Goal: Task Accomplishment & Management: Use online tool/utility

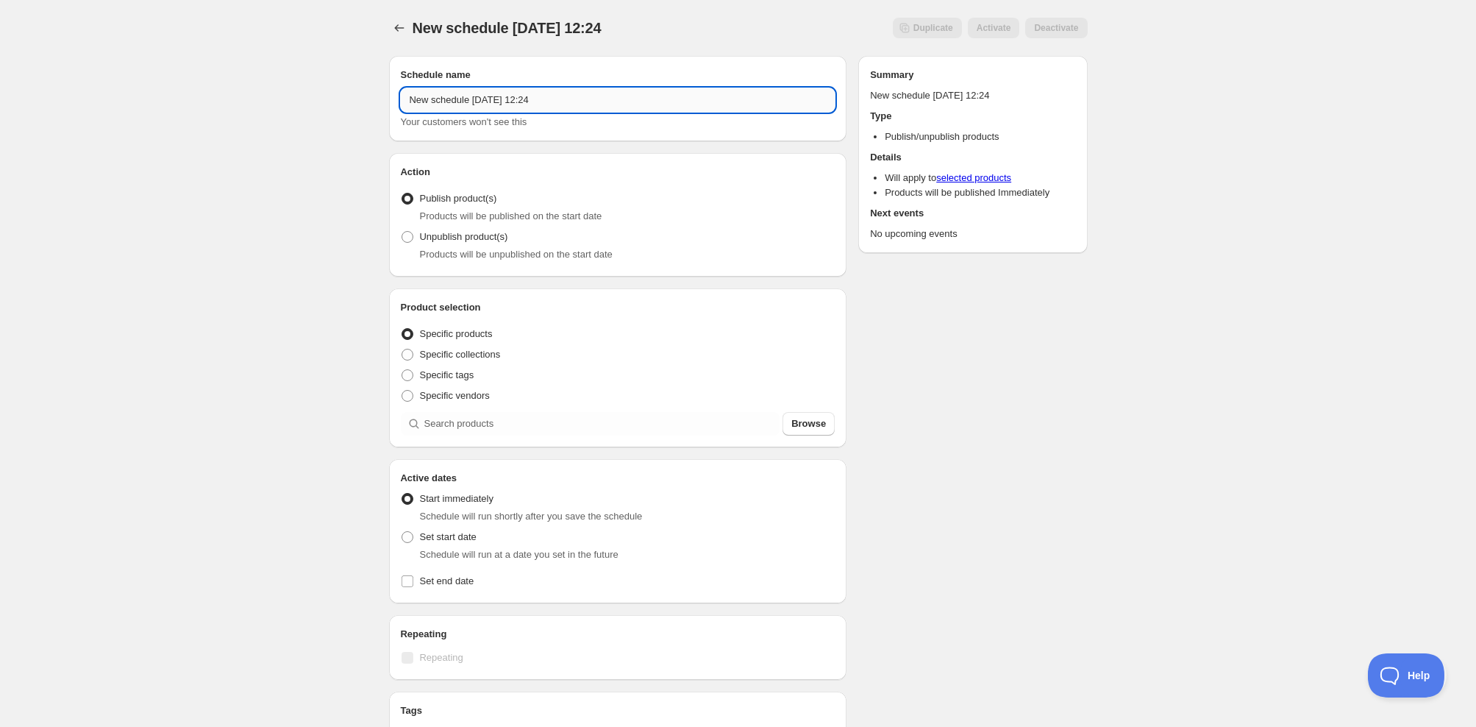
click at [580, 96] on input "New schedule [DATE] 12:24" at bounding box center [618, 100] width 435 height 24
type input "Mexico [GEOGRAPHIC_DATA] 2025 Release"
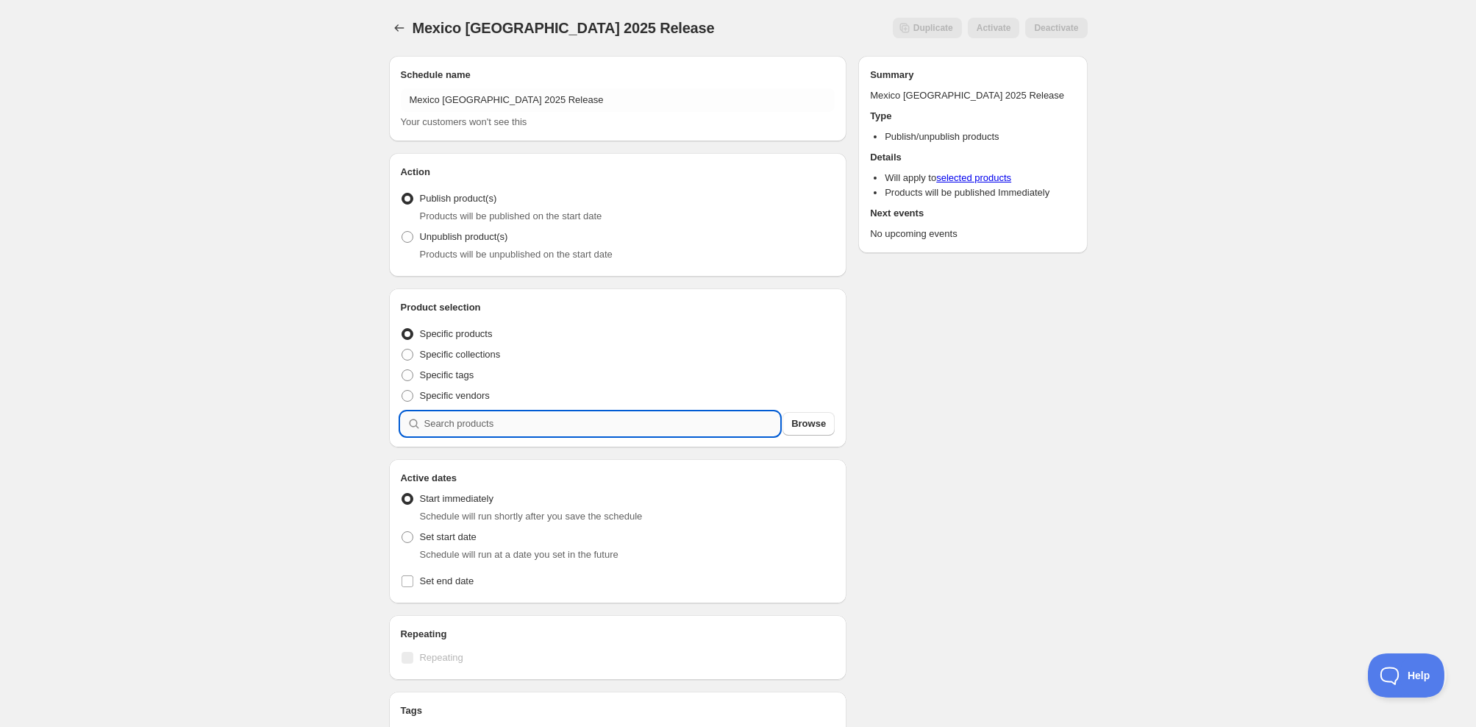
click at [484, 424] on input "search" at bounding box center [602, 424] width 356 height 24
type input "m"
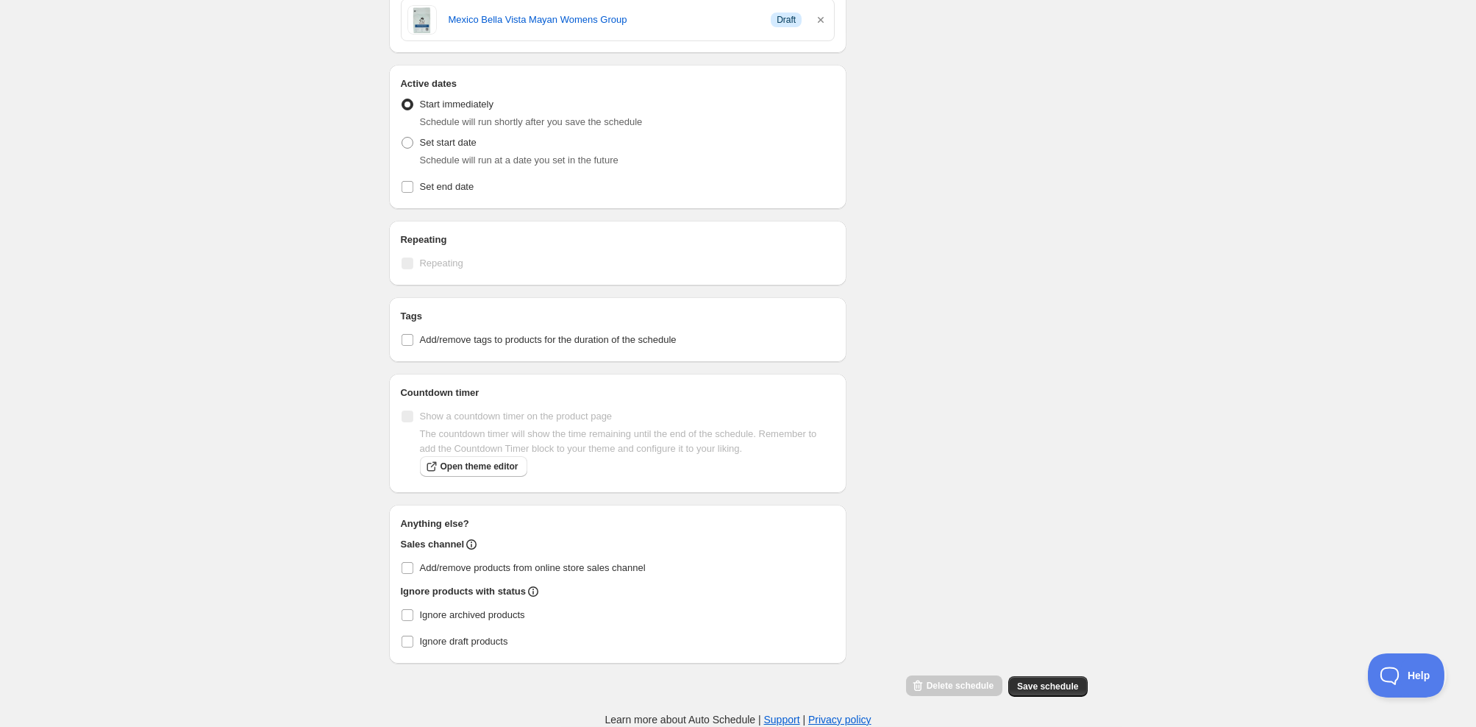
scroll to position [457, 0]
click at [425, 137] on span "Set start date" at bounding box center [448, 142] width 57 height 11
click at [402, 137] on input "Set start date" at bounding box center [401, 137] width 1 height 1
radio input "true"
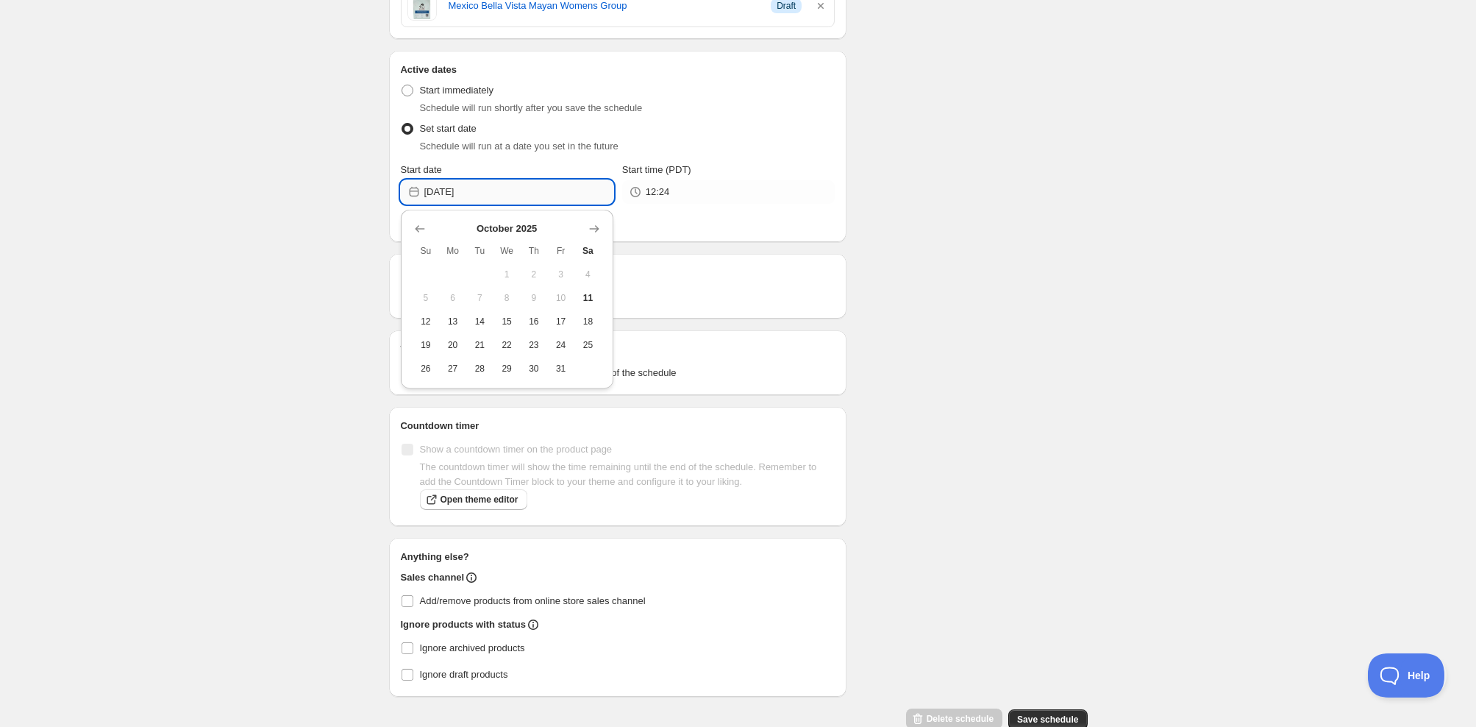
click at [502, 197] on input "[DATE]" at bounding box center [518, 192] width 189 height 24
click at [556, 320] on span "17" at bounding box center [560, 321] width 15 height 12
type input "[DATE]"
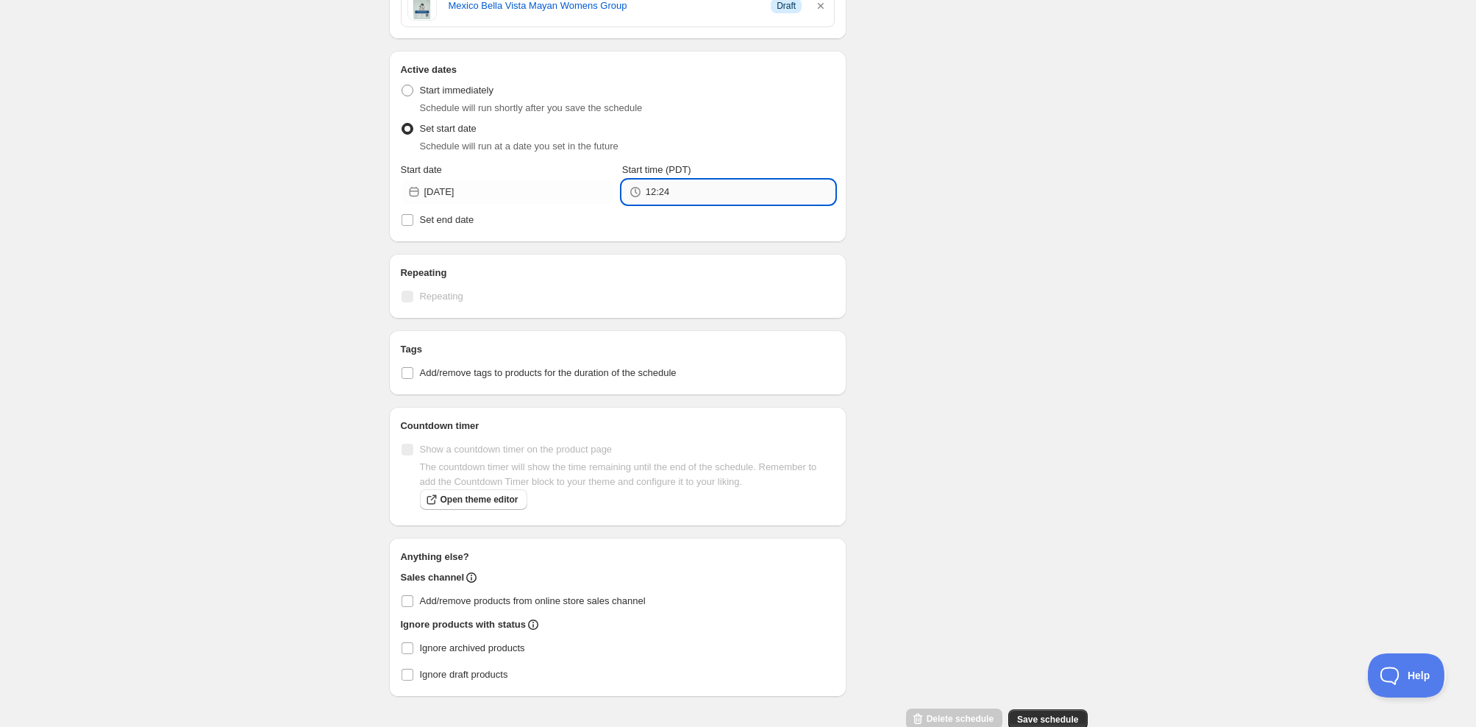
click at [649, 190] on input "12:24" at bounding box center [740, 192] width 189 height 24
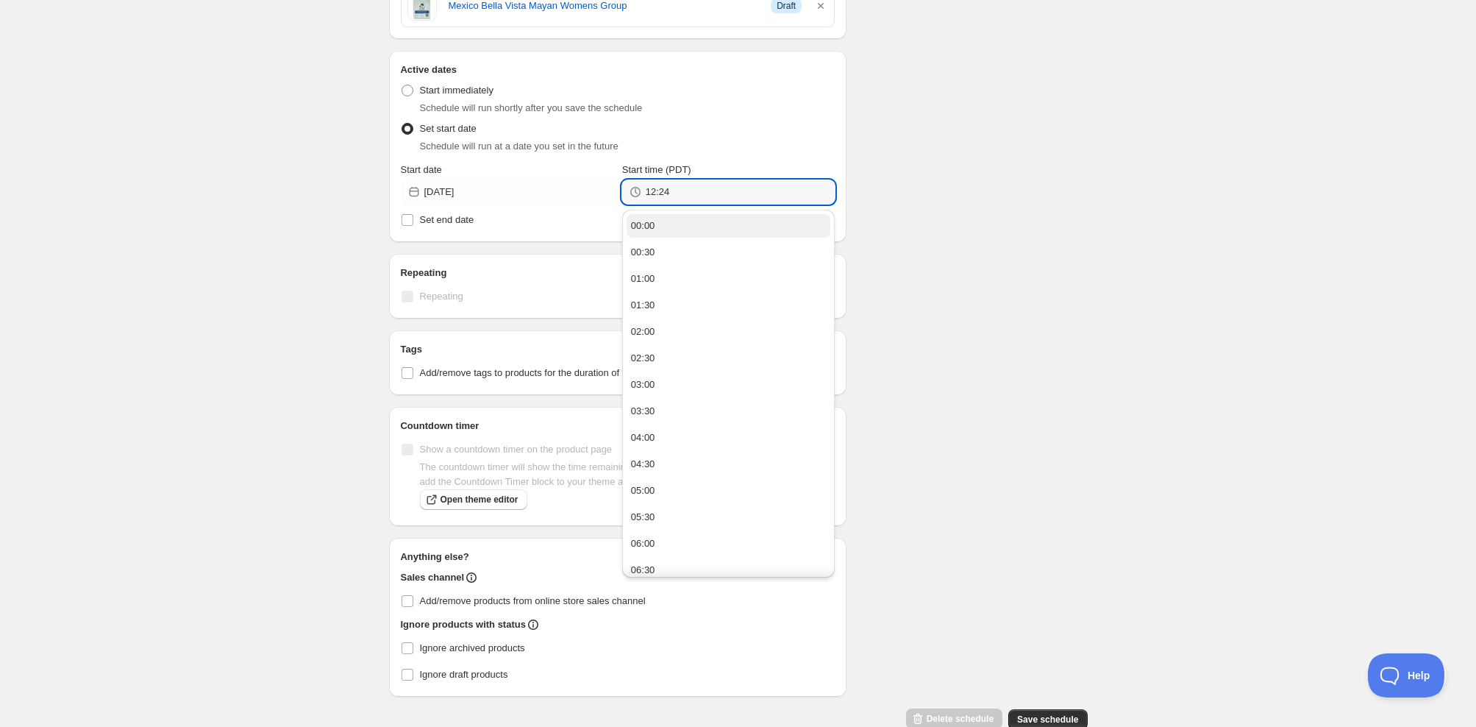
click at [716, 224] on button "00:00" at bounding box center [729, 226] width 204 height 24
type input "00:00"
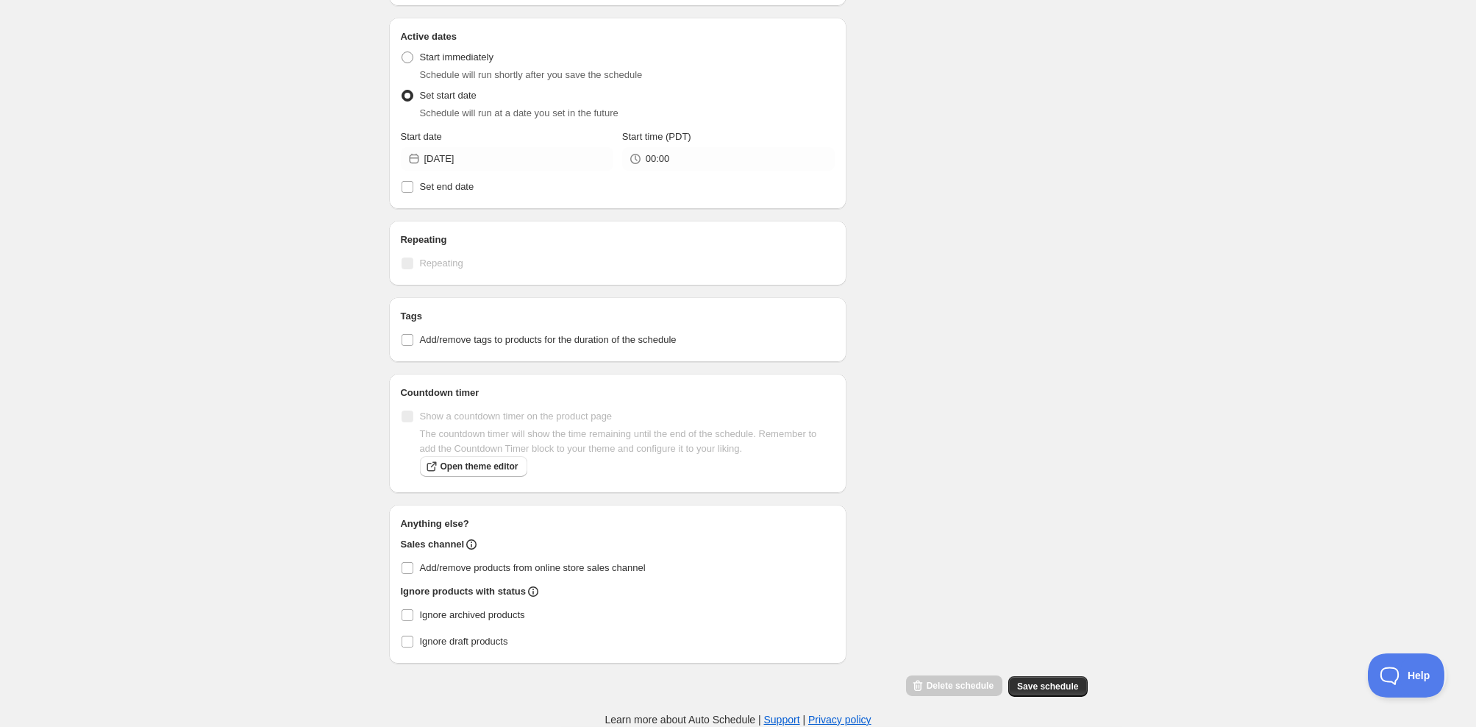
scroll to position [504, 0]
click at [408, 570] on input "Add/remove products from online store sales channel" at bounding box center [407, 568] width 12 height 12
checkbox input "true"
click at [285, 540] on div "Mexico [GEOGRAPHIC_DATA] 2025 Release. This page is ready [GEOGRAPHIC_DATA] Bel…" at bounding box center [738, 118] width 1476 height 1216
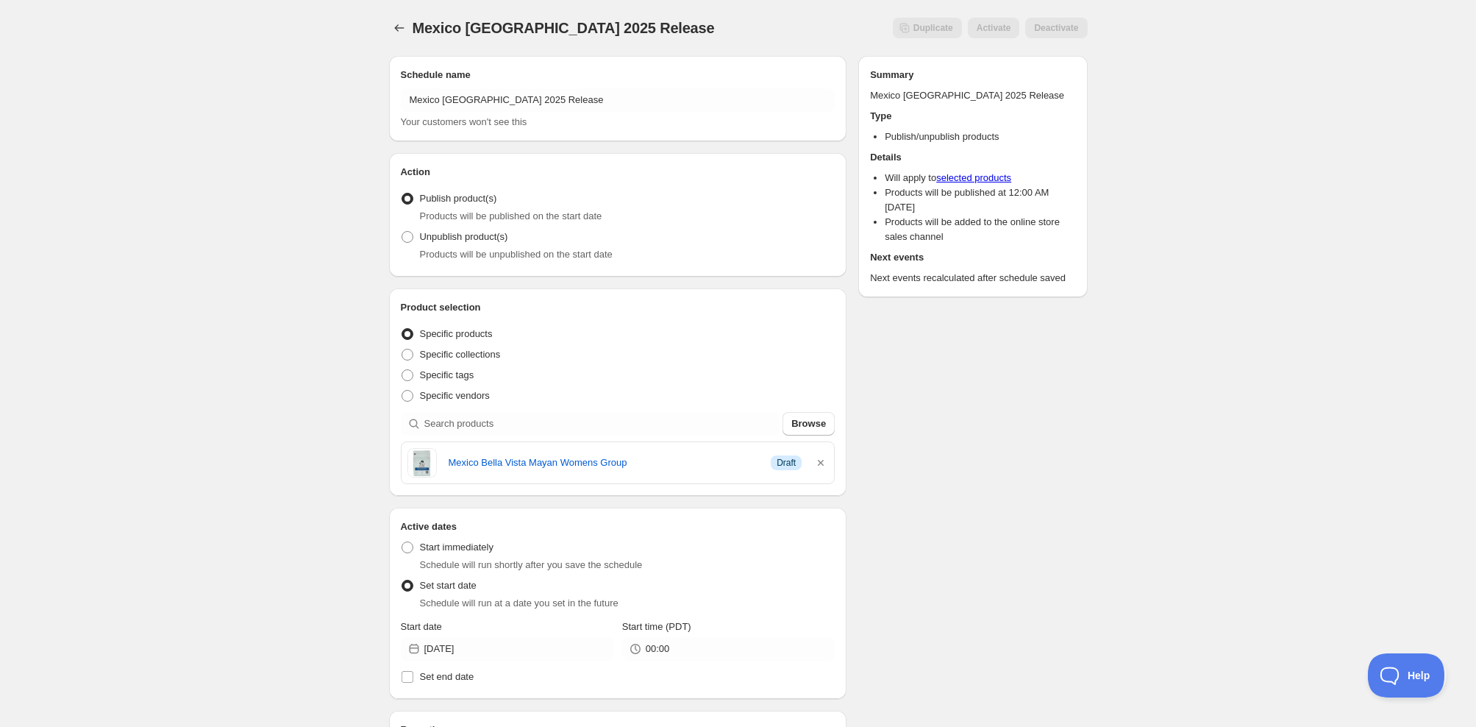
scroll to position [0, 0]
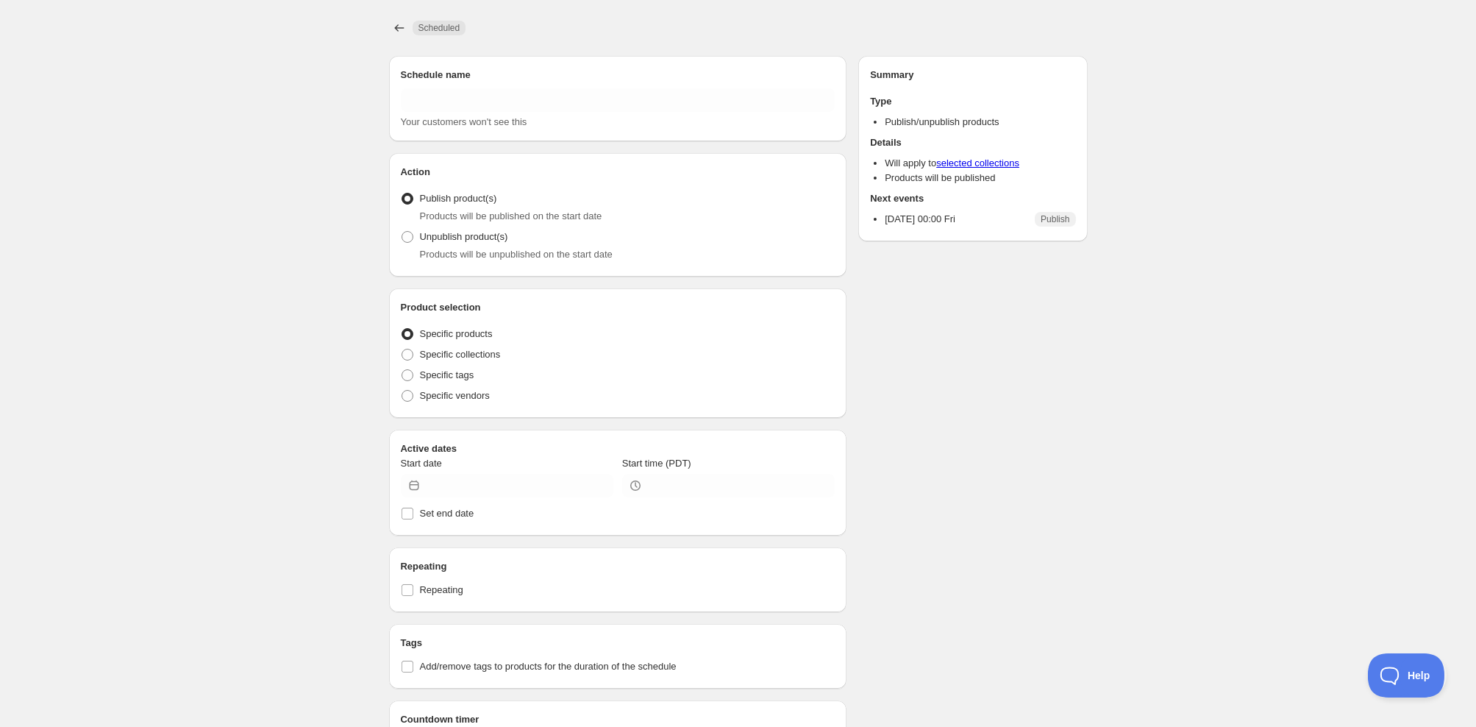
type input "Mexico [GEOGRAPHIC_DATA] 2025 Release"
radio input "true"
type input "[DATE]"
type input "00:00"
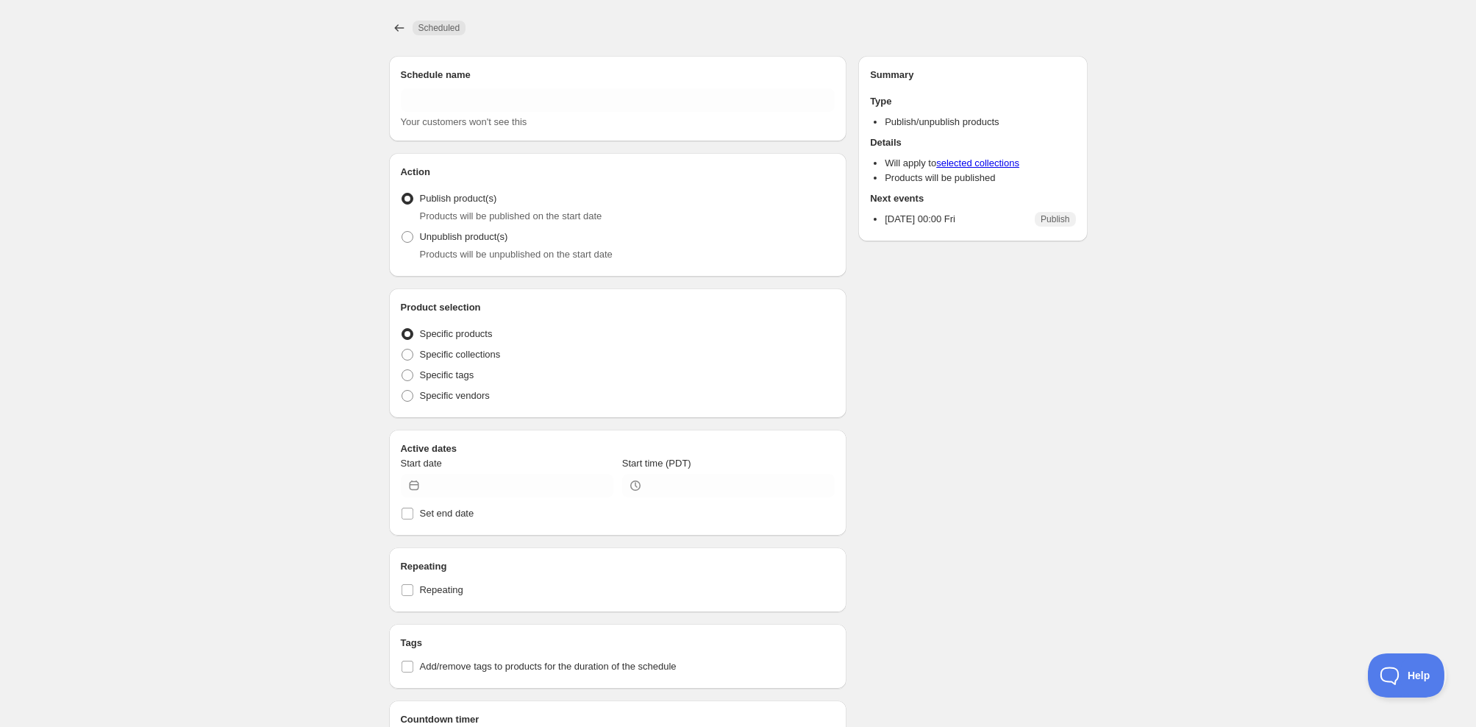
checkbox input "true"
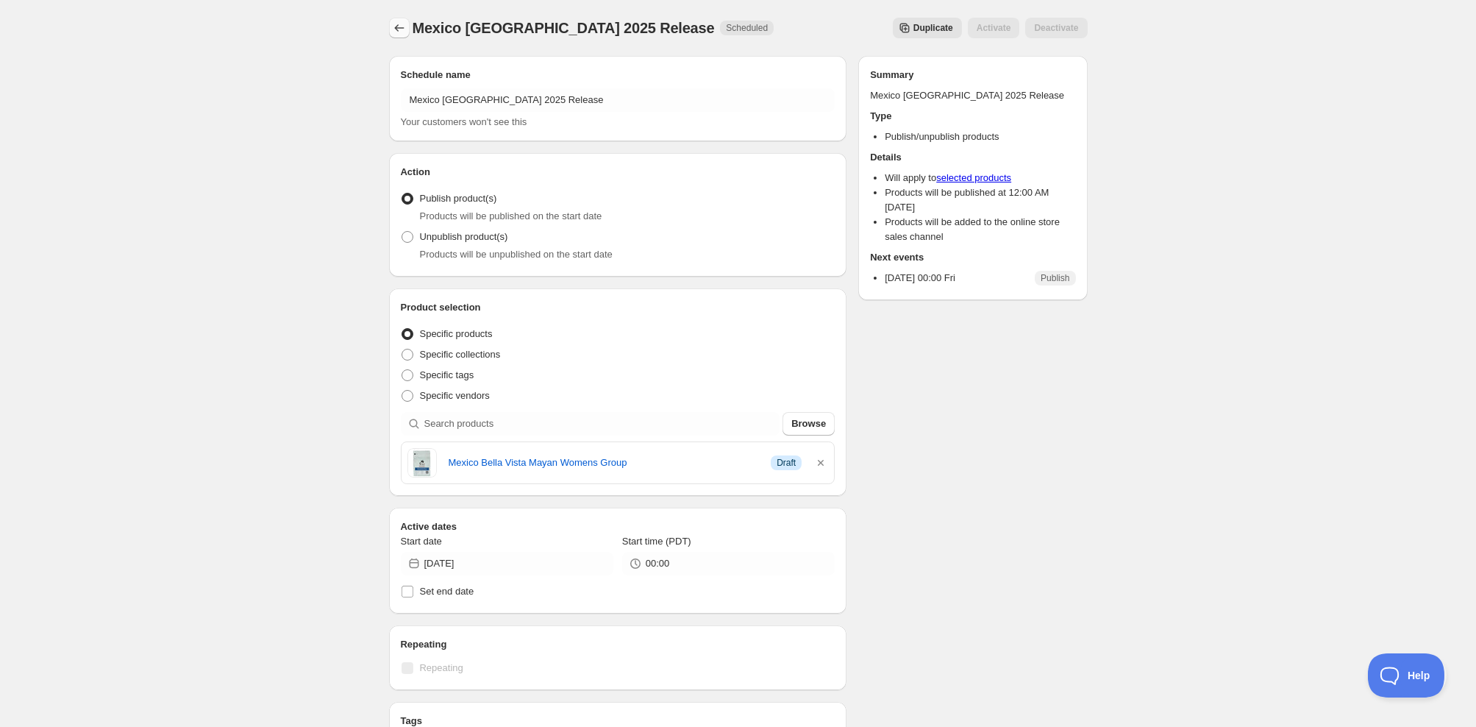
click at [399, 24] on icon "Schedules" at bounding box center [399, 28] width 15 height 15
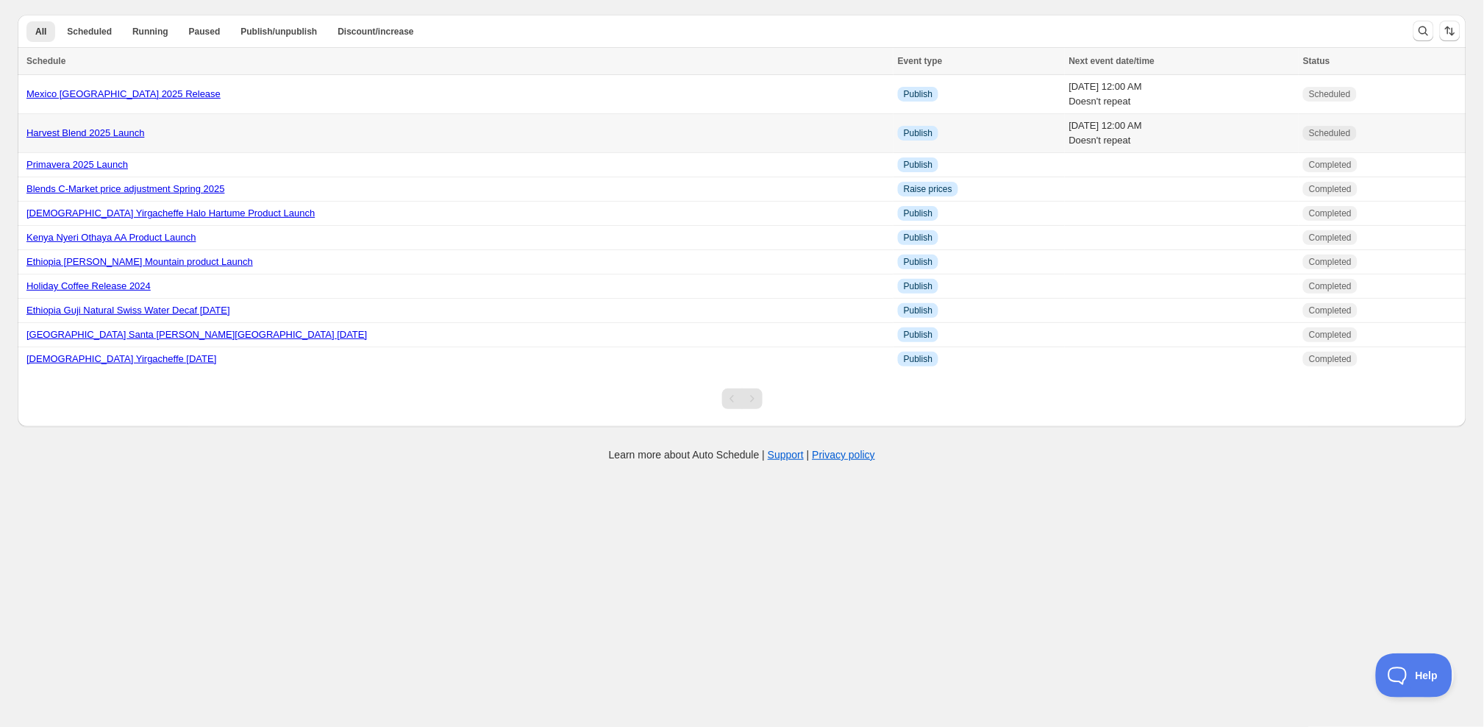
click at [107, 134] on link "Harvest Blend 2025 Launch" at bounding box center [85, 132] width 118 height 11
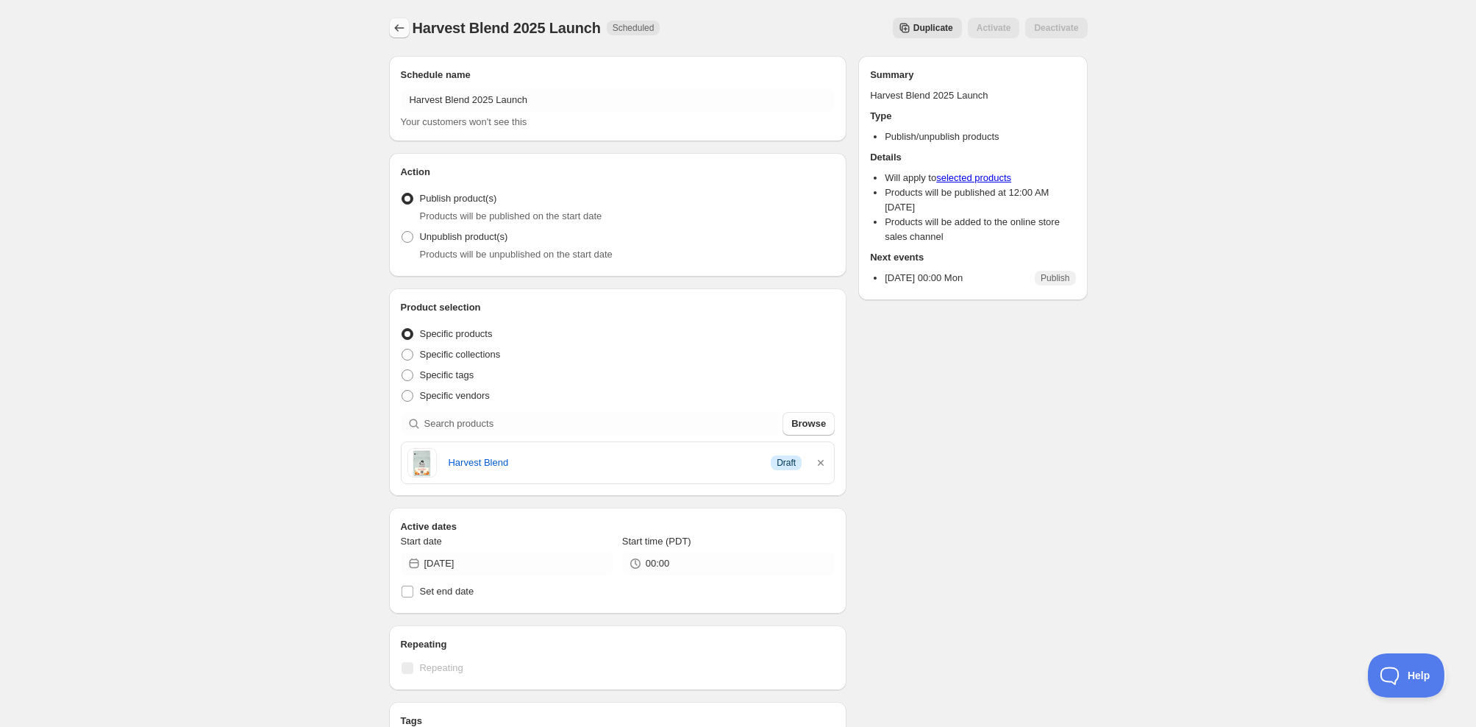
click at [394, 28] on icon "Schedules" at bounding box center [399, 28] width 15 height 15
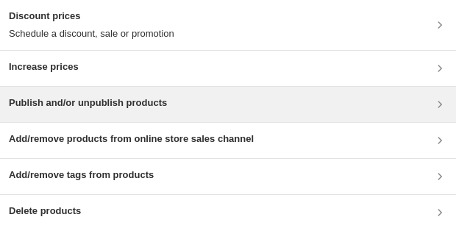
click at [66, 104] on h3 "Publish and/or unpublish products" at bounding box center [88, 103] width 158 height 15
